Goal: Task Accomplishment & Management: Manage account settings

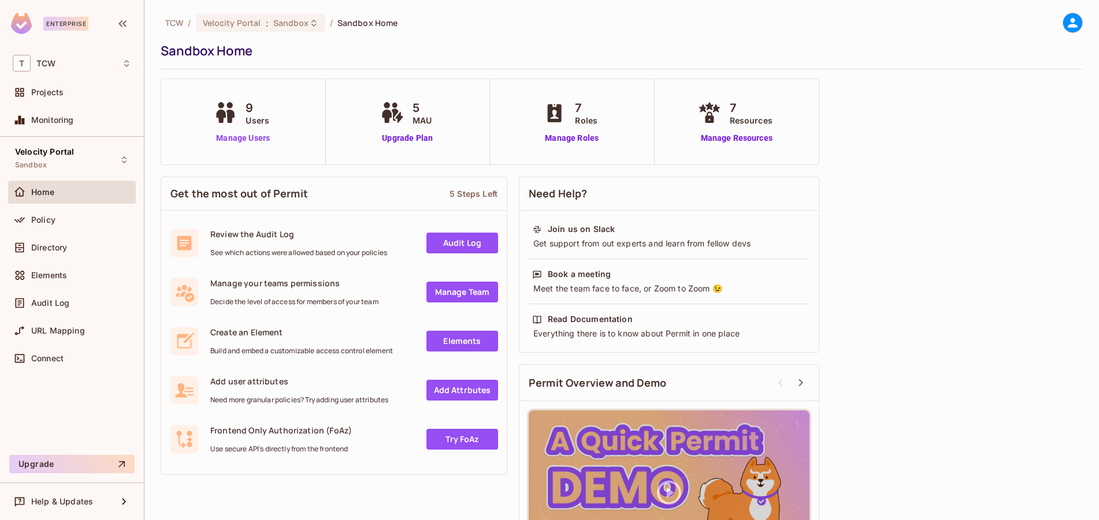
click at [217, 139] on link "Manage Users" at bounding box center [243, 138] width 64 height 12
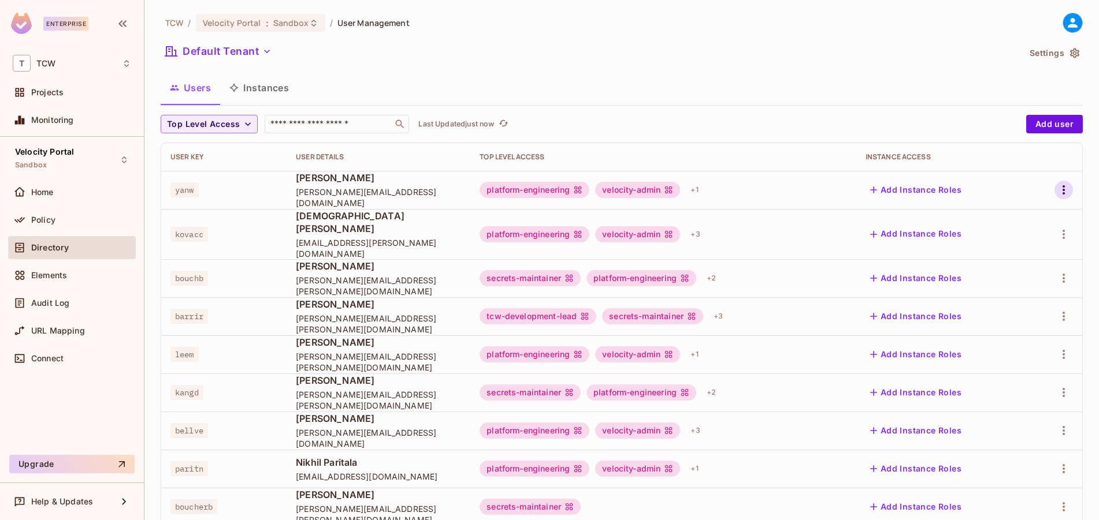
click at [1057, 188] on icon "button" at bounding box center [1064, 190] width 14 height 14
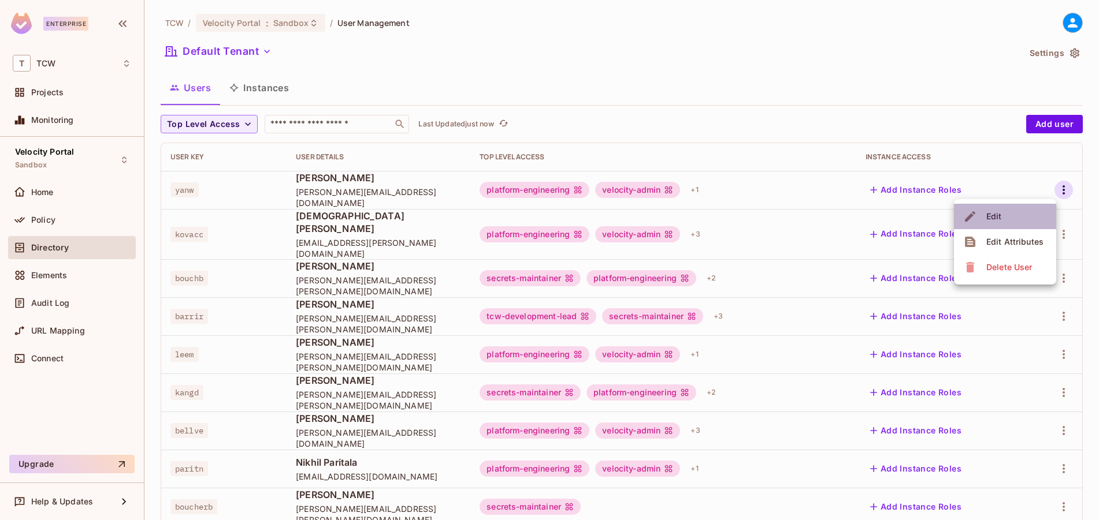
click at [1030, 216] on li "Edit" at bounding box center [1005, 216] width 102 height 25
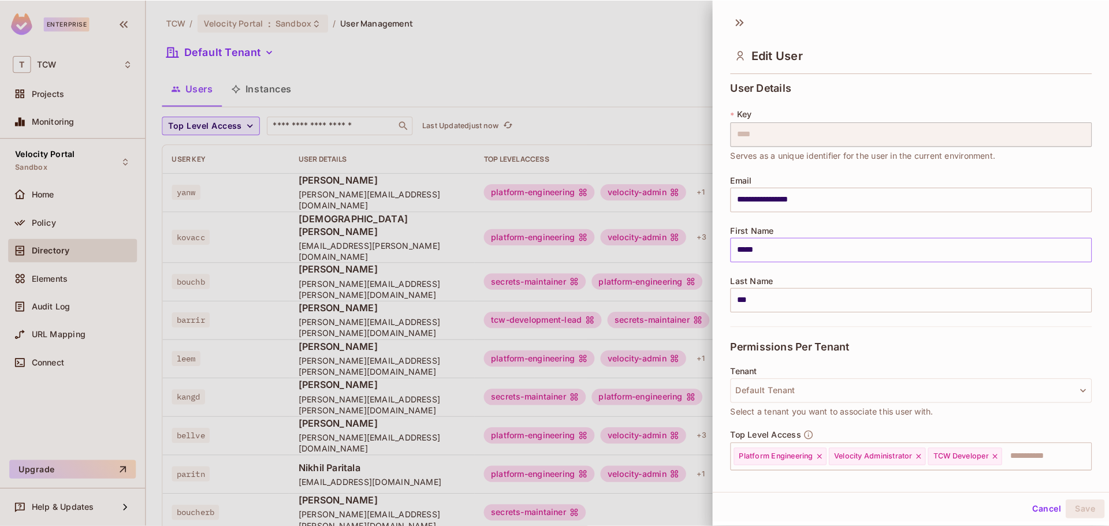
scroll to position [104, 0]
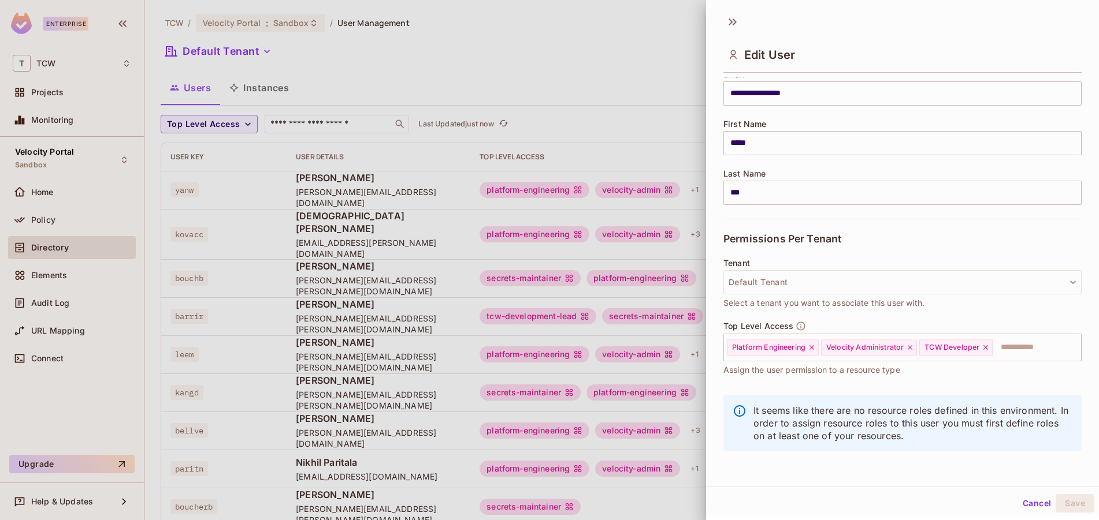
click at [566, 289] on div at bounding box center [549, 260] width 1099 height 520
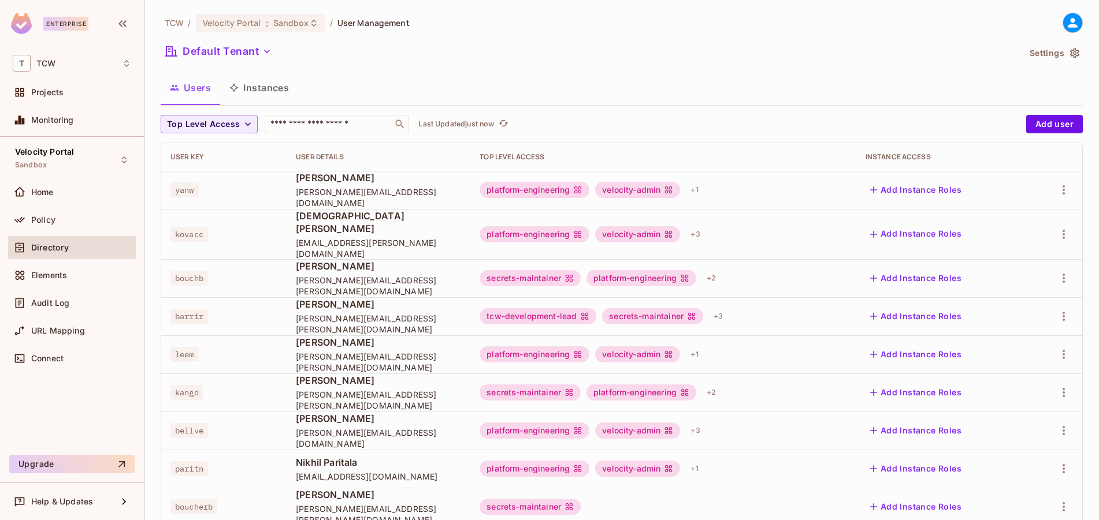
click at [261, 83] on button "Instances" at bounding box center [259, 87] width 78 height 29
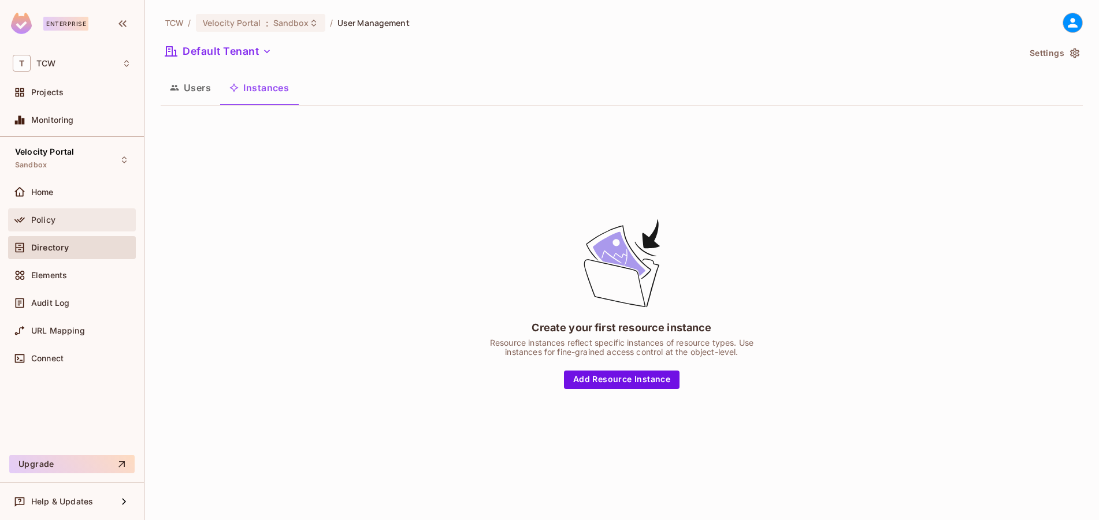
click at [53, 222] on span "Policy" at bounding box center [43, 219] width 24 height 9
